Goal: Check status: Check status

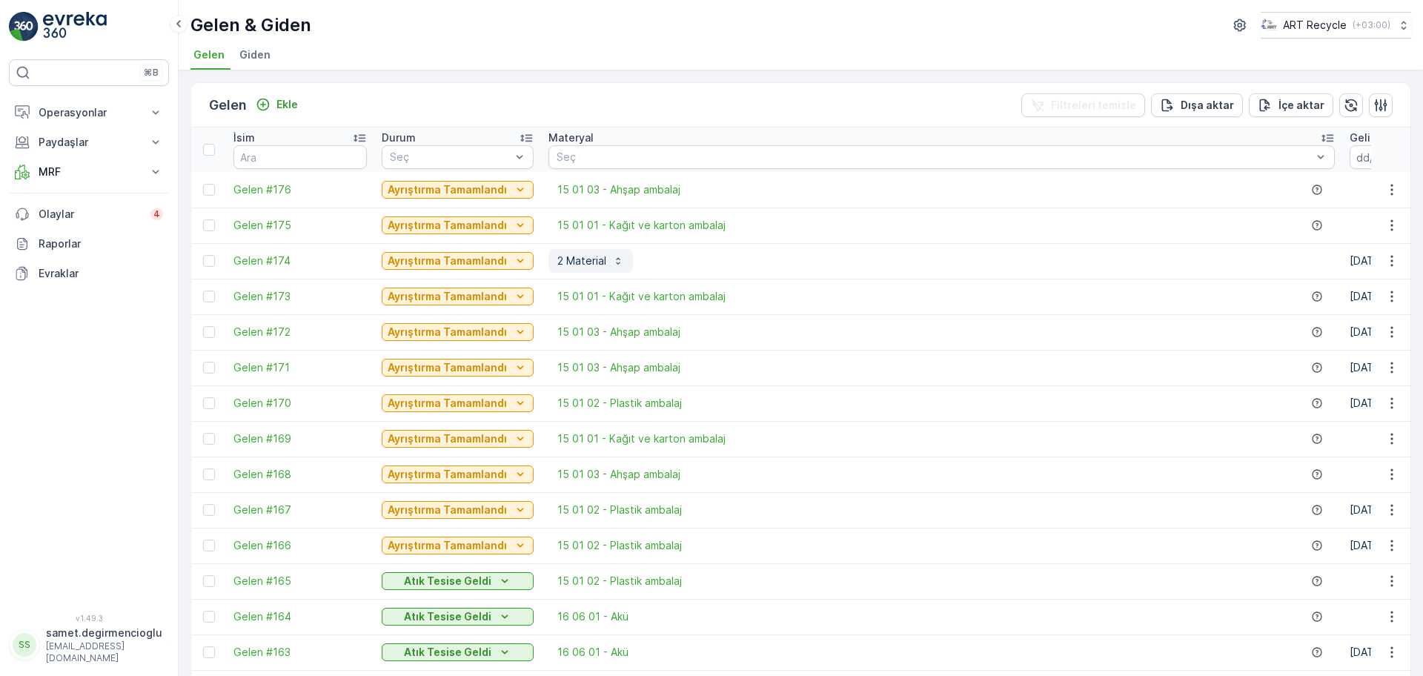
click at [571, 262] on p "2 Material" at bounding box center [581, 260] width 49 height 15
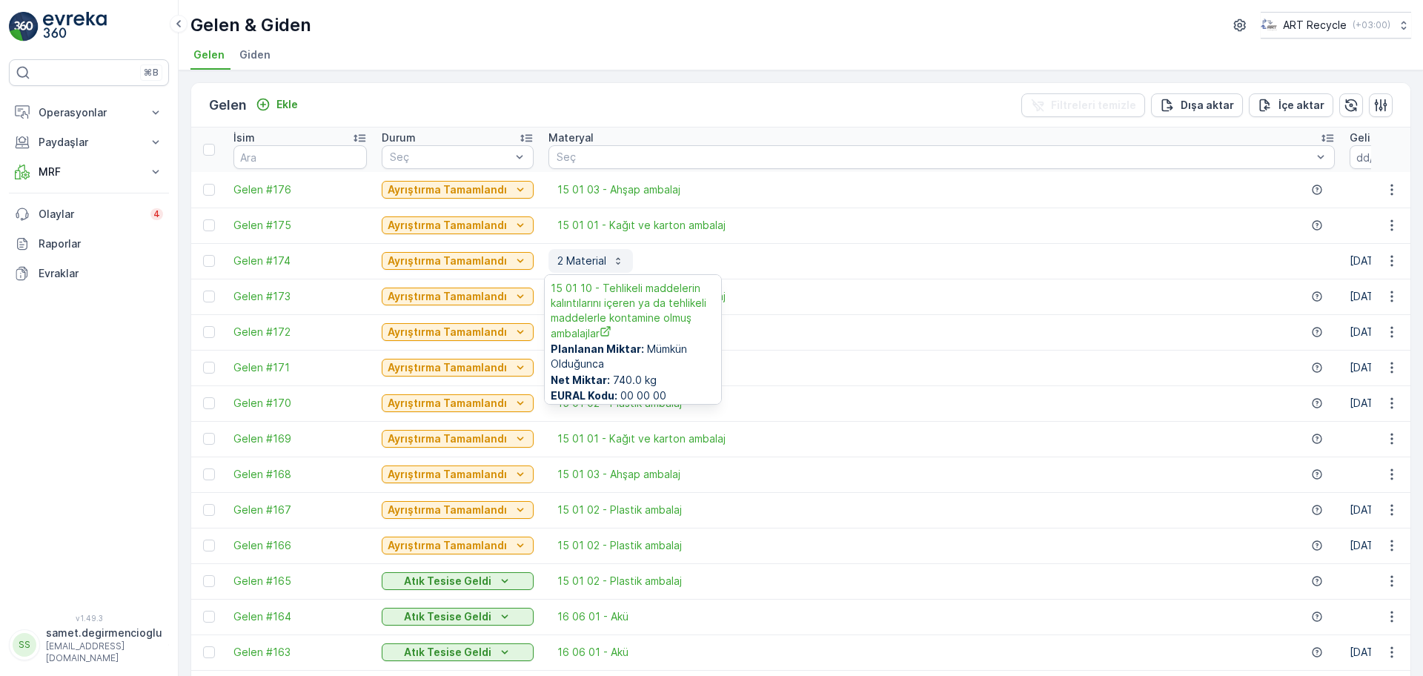
click at [571, 262] on p "2 Material" at bounding box center [581, 260] width 49 height 15
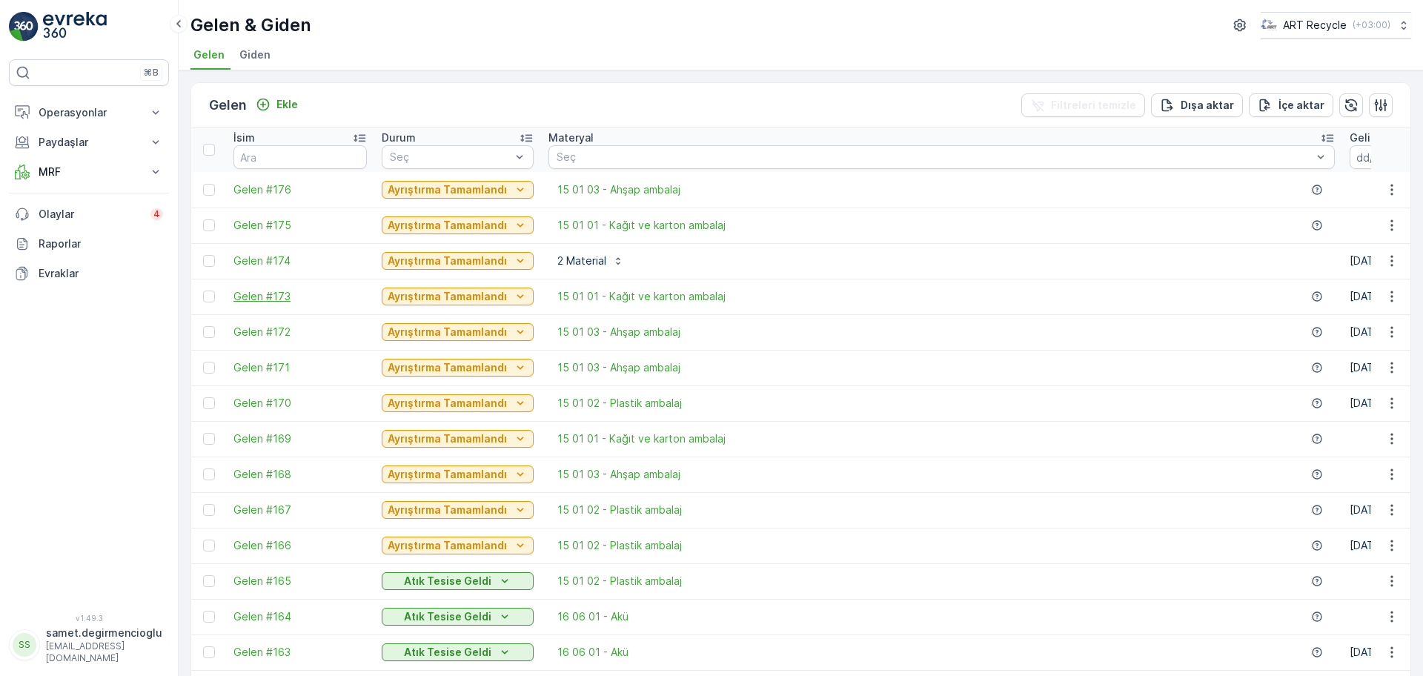
click at [267, 294] on span "Gelen #173" at bounding box center [299, 296] width 133 height 15
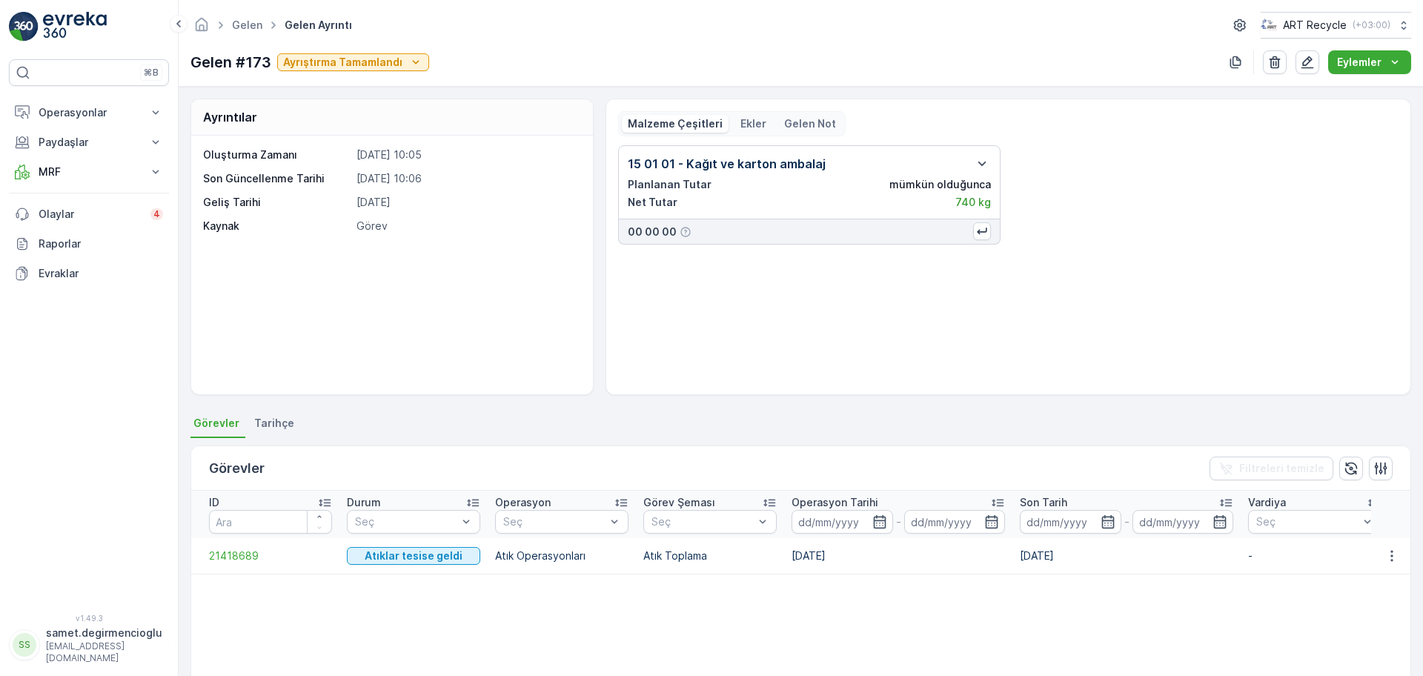
scroll to position [93, 0]
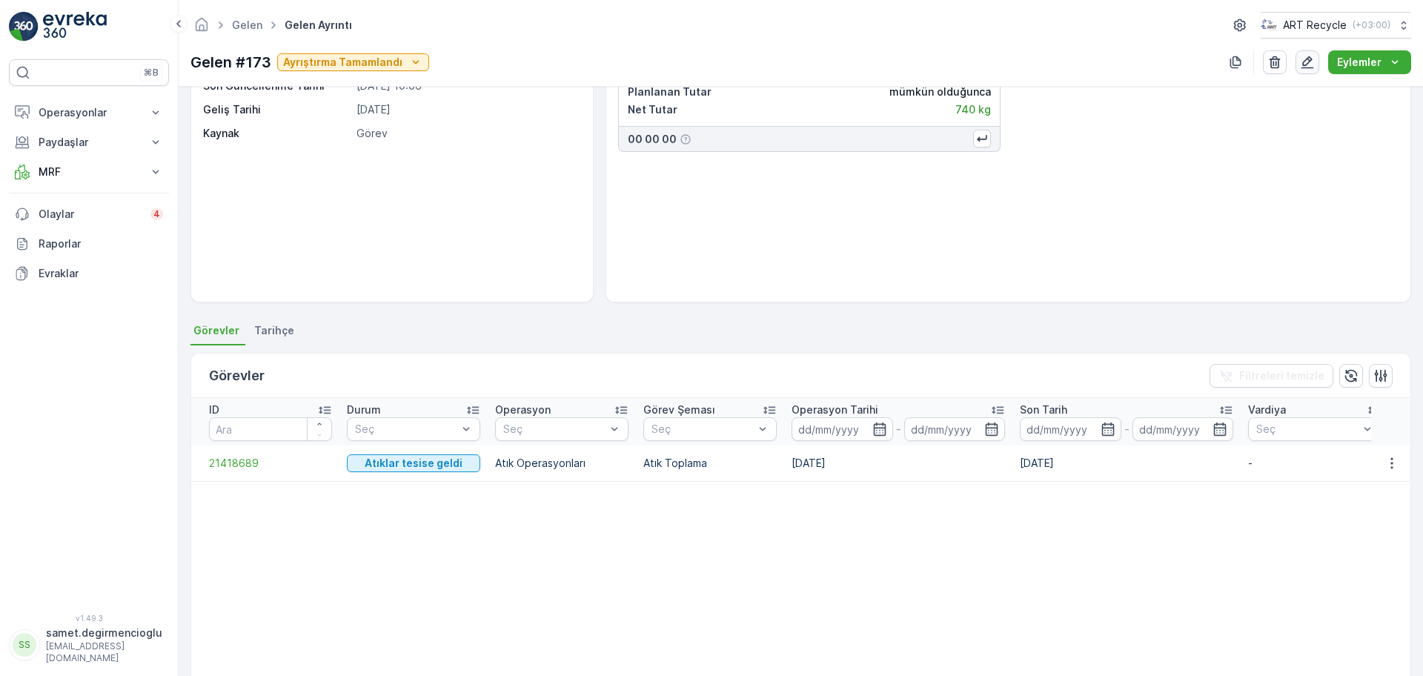
click at [1302, 67] on icon "button" at bounding box center [1307, 62] width 15 height 15
